Goal: Task Accomplishment & Management: Use online tool/utility

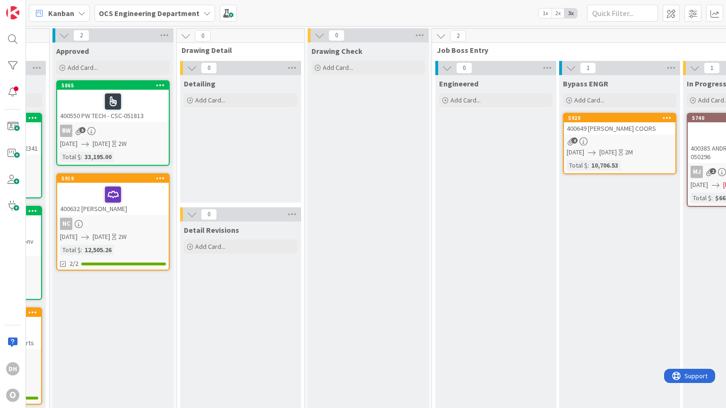
scroll to position [0, 999]
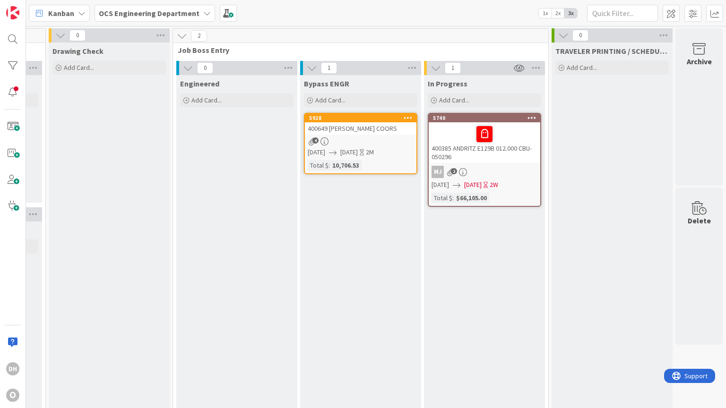
click at [346, 142] on div "4" at bounding box center [360, 141] width 111 height 8
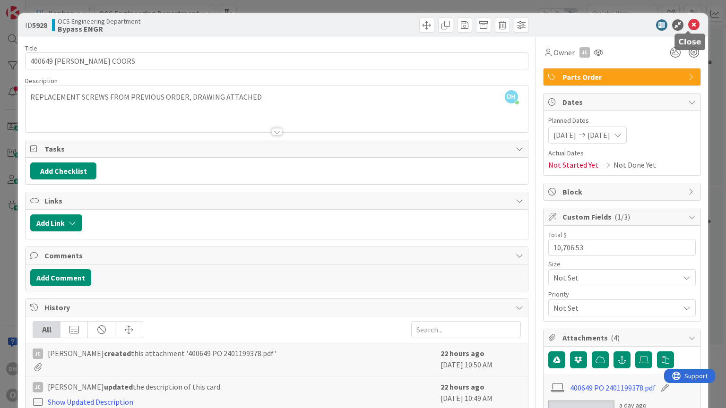
click at [691, 28] on icon at bounding box center [693, 24] width 11 height 11
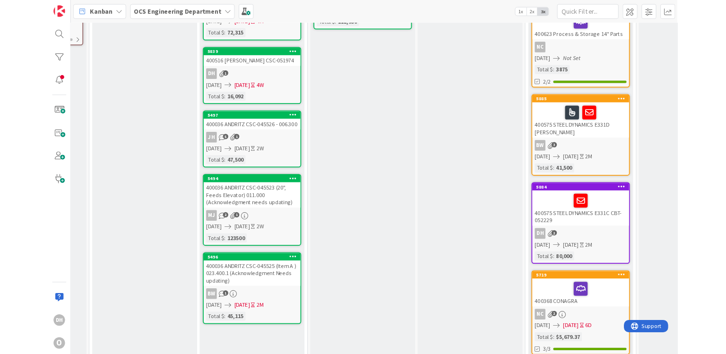
scroll to position [370, 106]
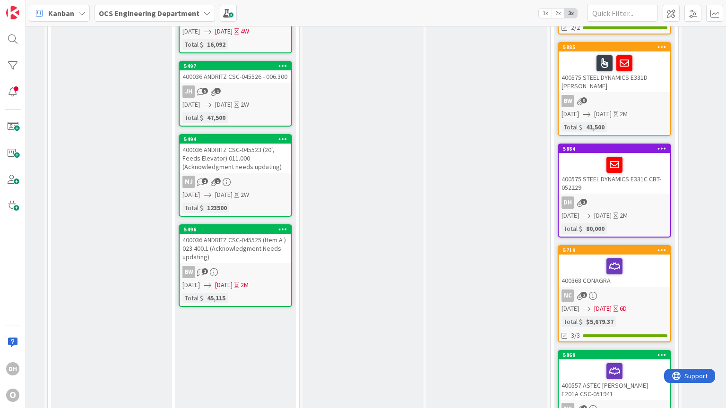
click at [234, 272] on link "5496 400036 ANDRITZ CSC-045525 (Item A ) 023.400.1 (Acknowledgment Needs updati…" at bounding box center [235, 265] width 113 height 83
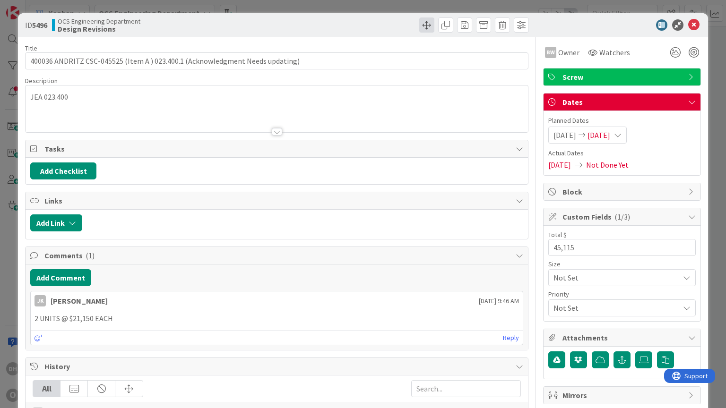
click at [425, 27] on span at bounding box center [426, 24] width 15 height 15
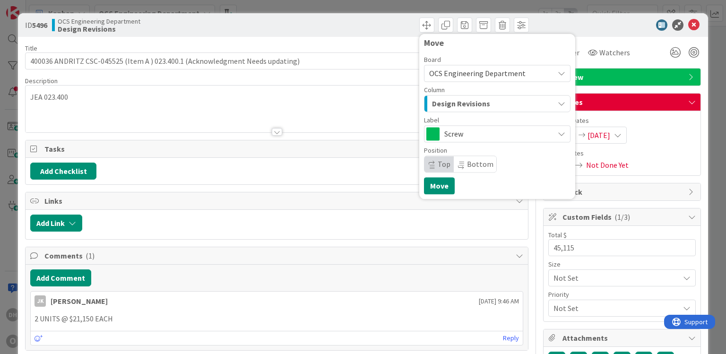
click at [473, 131] on span "Screw" at bounding box center [496, 133] width 105 height 13
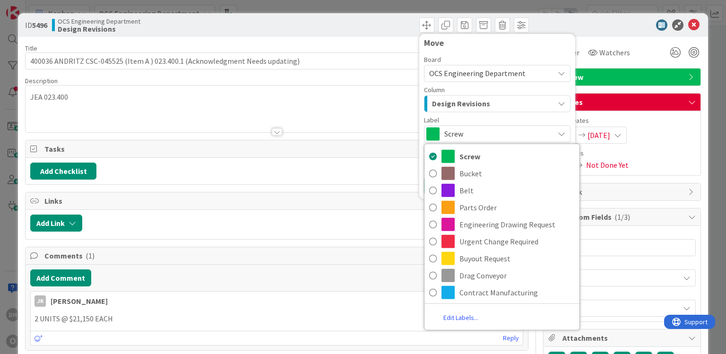
click at [450, 94] on div "Column Design Revisions" at bounding box center [497, 99] width 146 height 26
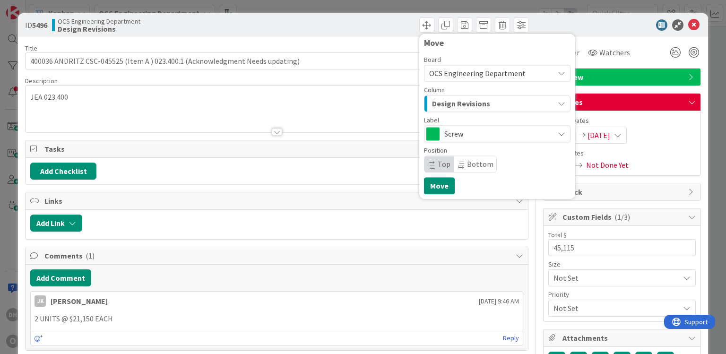
click at [444, 98] on span "Design Revisions" at bounding box center [461, 103] width 58 height 12
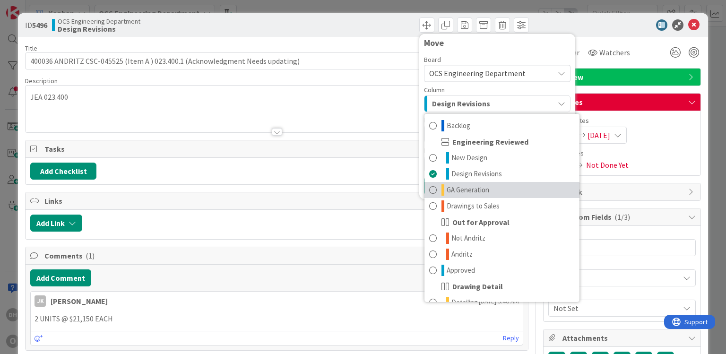
click at [472, 189] on span "GA Generation" at bounding box center [467, 189] width 43 height 11
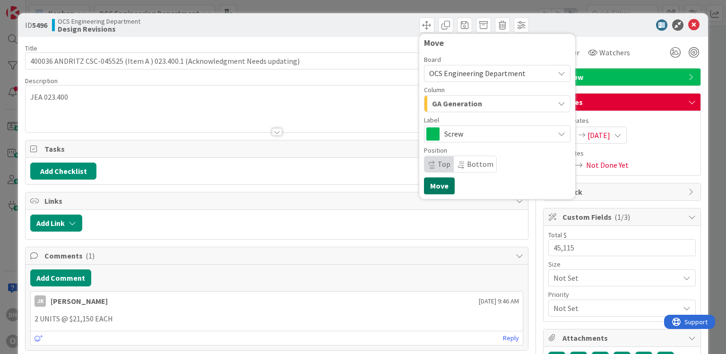
click at [442, 192] on button "Move" at bounding box center [439, 185] width 31 height 17
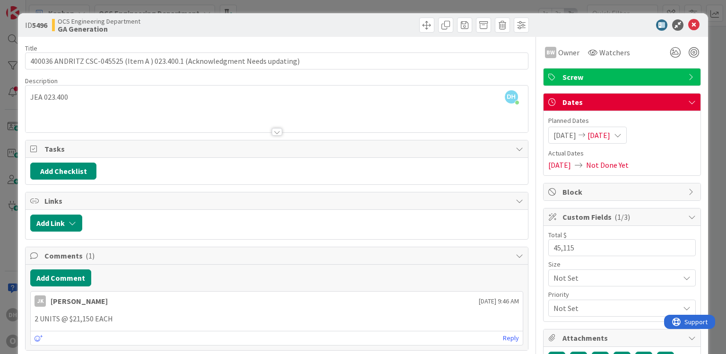
click at [688, 25] on icon at bounding box center [693, 24] width 11 height 11
